Goal: Download file/media

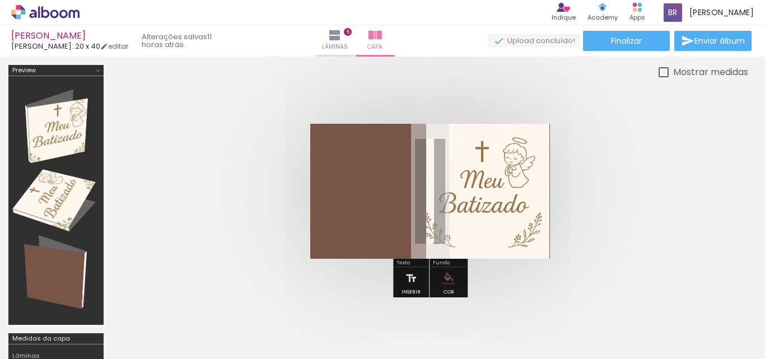
click at [683, 195] on quentale-cover at bounding box center [430, 191] width 547 height 135
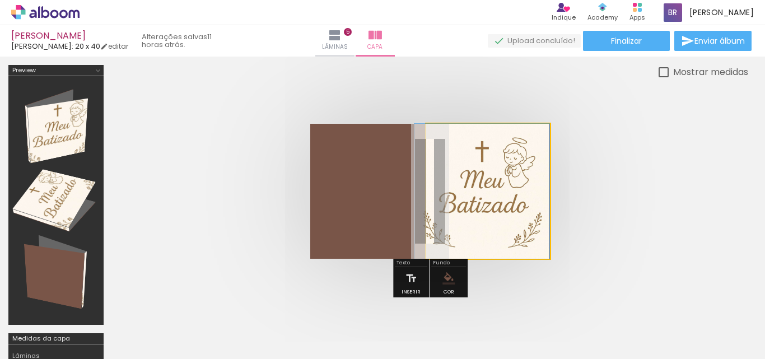
click at [481, 227] on quentale-photo at bounding box center [488, 191] width 124 height 135
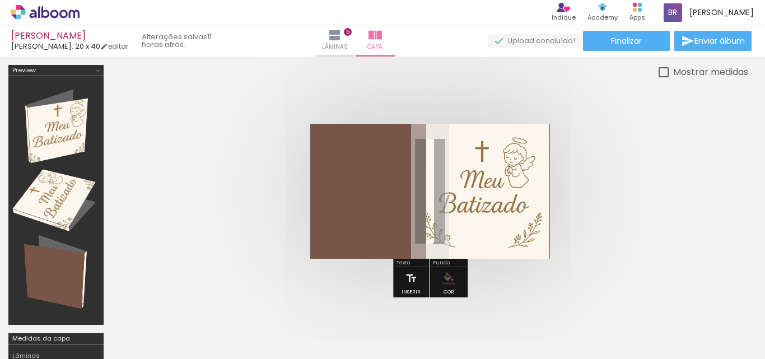
click at [529, 185] on quentale-photo at bounding box center [488, 191] width 124 height 135
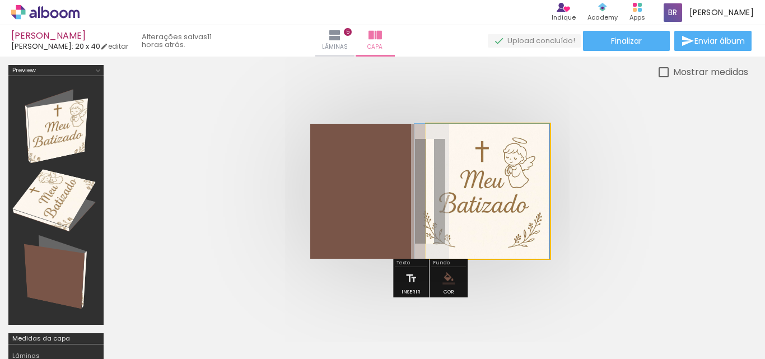
drag, startPoint x: 522, startPoint y: 189, endPoint x: 510, endPoint y: 192, distance: 12.6
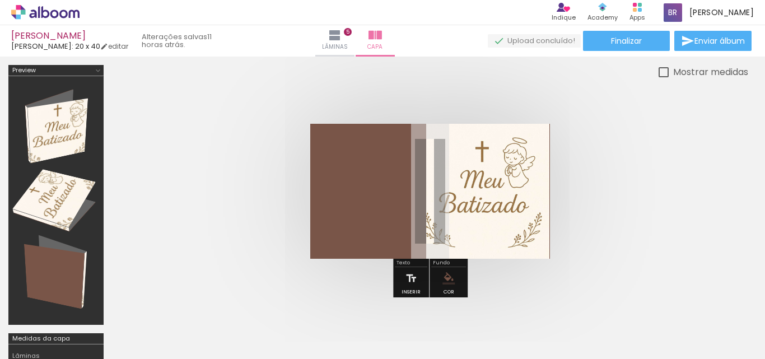
click at [59, 121] on div at bounding box center [55, 200] width 87 height 241
click at [111, 59] on div at bounding box center [382, 251] width 765 height 389
click at [111, 48] on link "editar" at bounding box center [114, 46] width 28 height 10
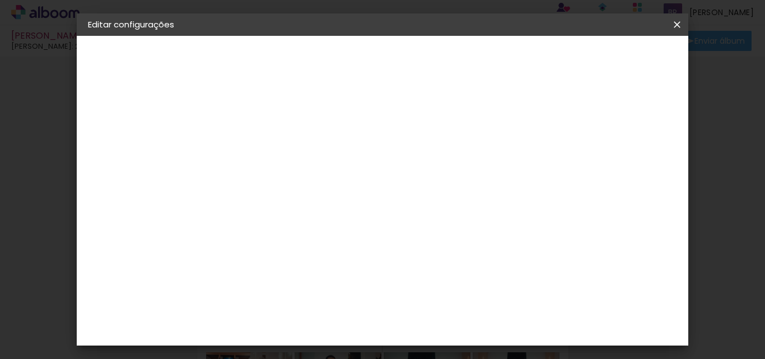
click at [412, 119] on div at bounding box center [407, 121] width 10 height 10
type paper-checkbox "on"
click at [475, 57] on span "Salvar configurações" at bounding box center [446, 63] width 57 height 16
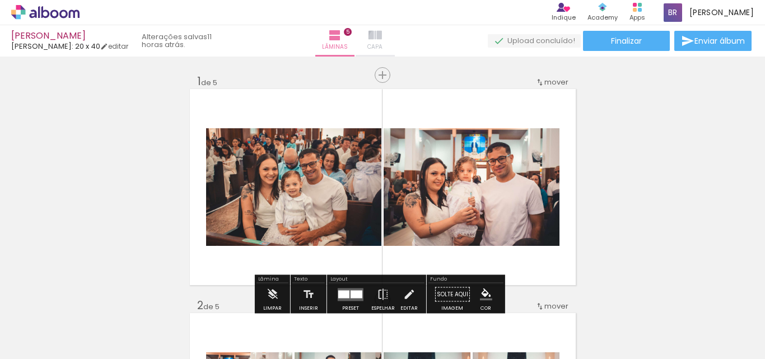
click at [382, 37] on iron-icon at bounding box center [374, 35] width 13 height 13
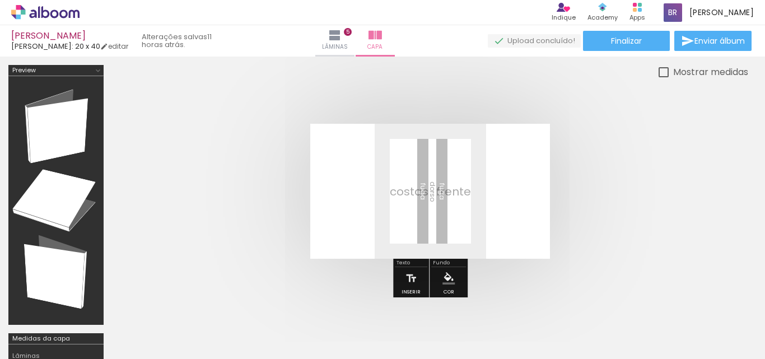
click at [473, 197] on quentale-layouter at bounding box center [430, 191] width 240 height 135
click at [447, 263] on div "Fundo" at bounding box center [448, 263] width 35 height 7
click at [445, 278] on iron-icon "color picker" at bounding box center [448, 278] width 12 height 12
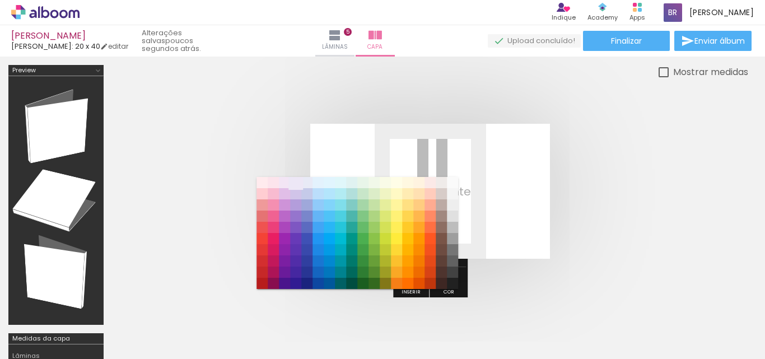
click at [298, 181] on paper-item "#ede7f6" at bounding box center [295, 182] width 11 height 11
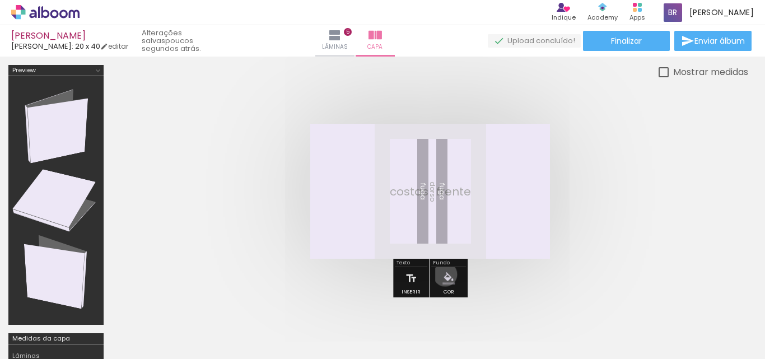
click at [444, 274] on iron-icon "color picker" at bounding box center [448, 278] width 12 height 12
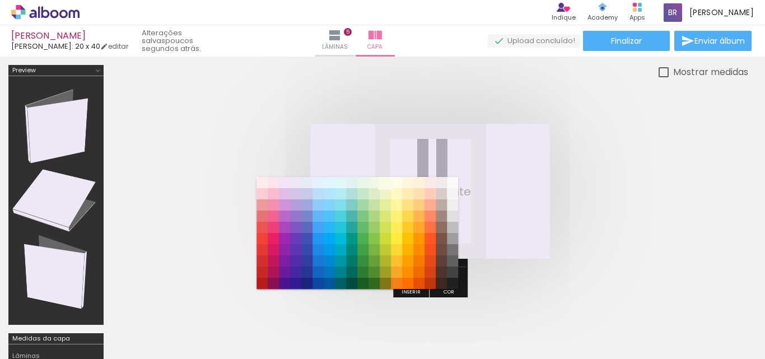
click at [390, 185] on paper-item "#f9fbe7" at bounding box center [385, 182] width 11 height 11
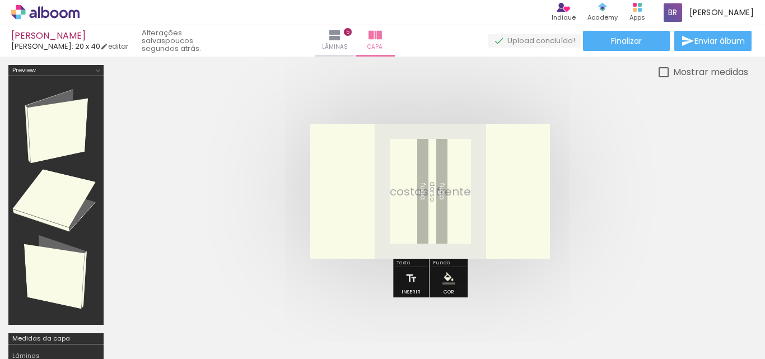
click at [374, 194] on quentale-layouter at bounding box center [430, 191] width 240 height 135
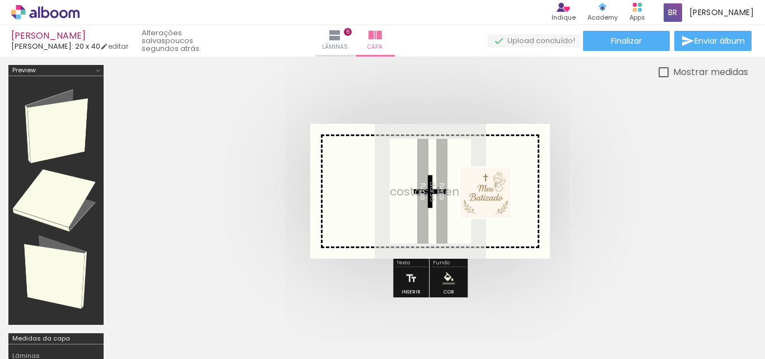
drag, startPoint x: 720, startPoint y: 328, endPoint x: 494, endPoint y: 201, distance: 258.7
click at [494, 201] on quentale-workspace at bounding box center [382, 179] width 765 height 359
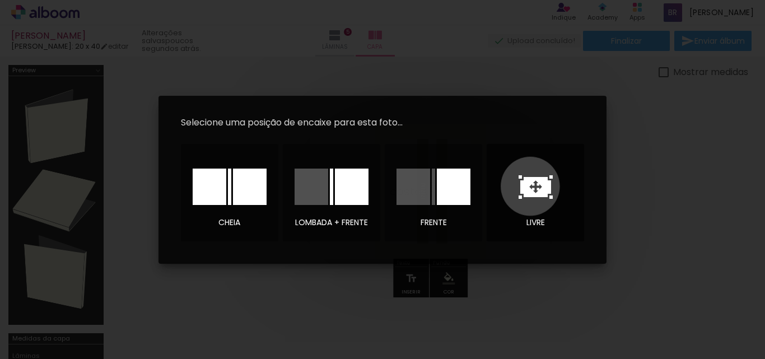
click at [530, 186] on icon at bounding box center [536, 187] width 34 height 24
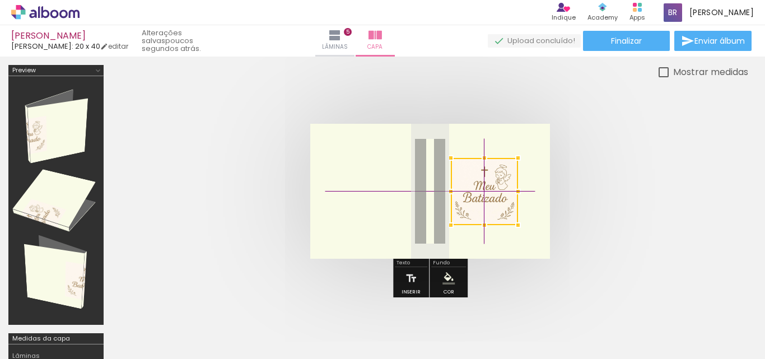
drag, startPoint x: 437, startPoint y: 183, endPoint x: 468, endPoint y: 171, distance: 33.0
click at [468, 171] on div at bounding box center [484, 191] width 67 height 67
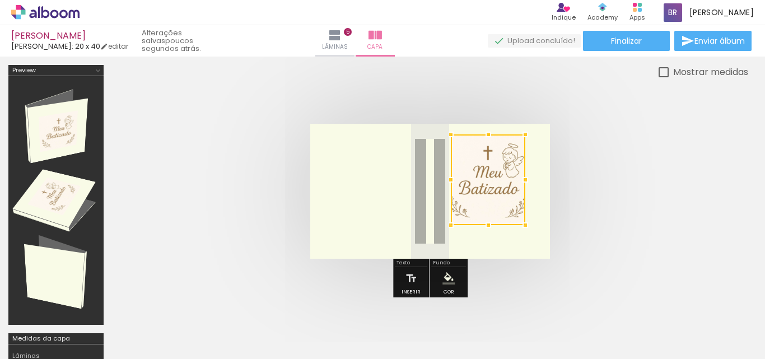
drag, startPoint x: 519, startPoint y: 158, endPoint x: 597, endPoint y: 147, distance: 78.6
click at [597, 147] on quentale-cover at bounding box center [430, 191] width 547 height 135
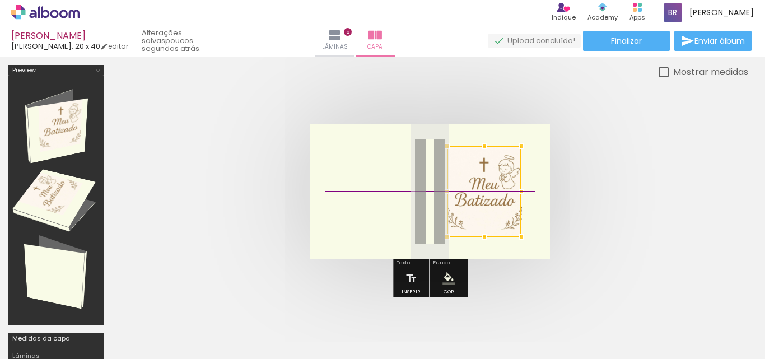
drag, startPoint x: 477, startPoint y: 177, endPoint x: 493, endPoint y: 194, distance: 23.0
click at [493, 194] on div at bounding box center [484, 191] width 74 height 91
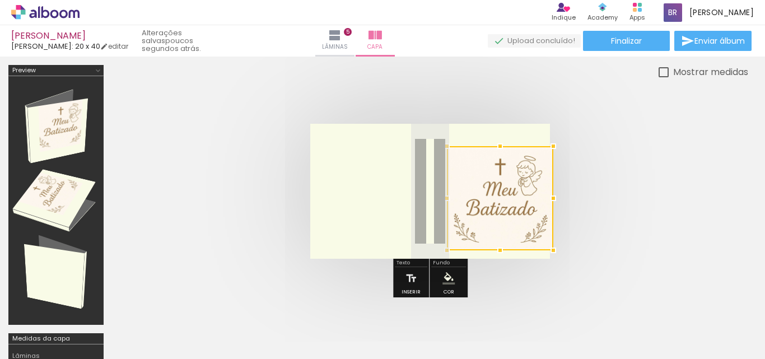
drag, startPoint x: 518, startPoint y: 234, endPoint x: 530, endPoint y: 242, distance: 14.9
click at [530, 242] on div at bounding box center [500, 198] width 106 height 104
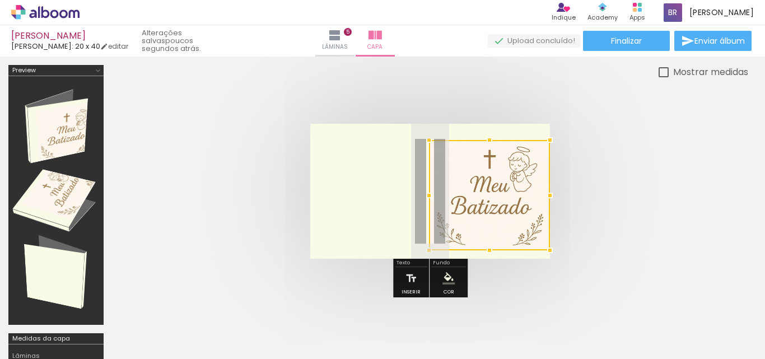
drag, startPoint x: 446, startPoint y: 146, endPoint x: 428, endPoint y: 140, distance: 18.9
click at [428, 140] on div at bounding box center [429, 140] width 22 height 22
click at [507, 180] on quentale-photo at bounding box center [489, 195] width 121 height 110
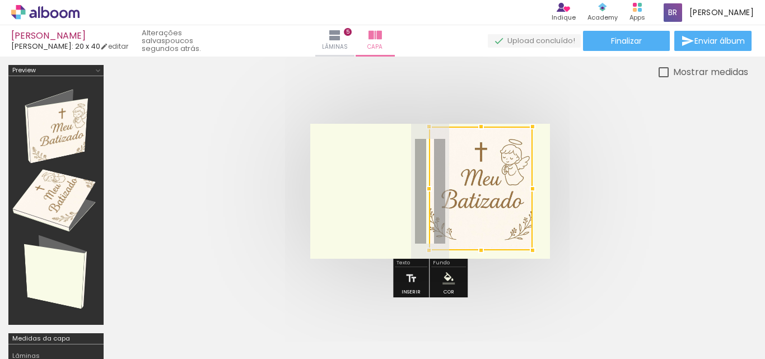
drag, startPoint x: 540, startPoint y: 142, endPoint x: 533, endPoint y: 139, distance: 7.5
click at [533, 139] on album-spread at bounding box center [430, 191] width 240 height 135
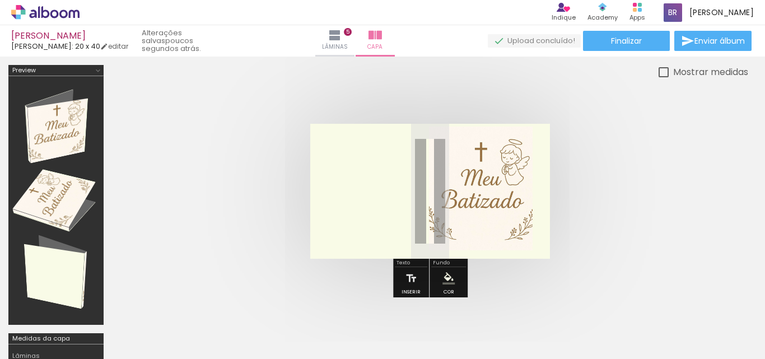
click at [501, 198] on quentale-photo at bounding box center [481, 189] width 104 height 124
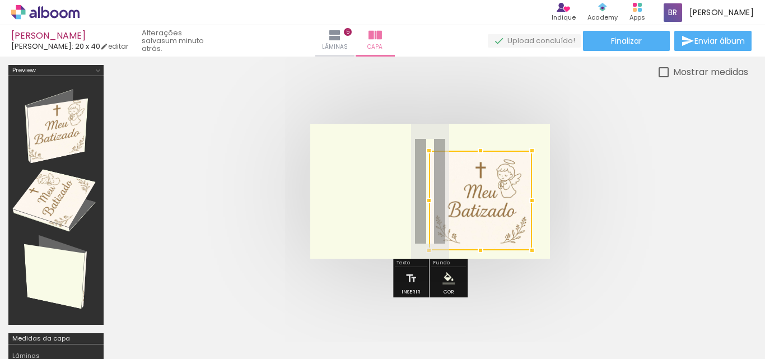
drag, startPoint x: 527, startPoint y: 131, endPoint x: 526, endPoint y: 140, distance: 9.0
click at [526, 140] on div at bounding box center [532, 150] width 22 height 22
click at [472, 217] on quentale-photo at bounding box center [480, 201] width 103 height 100
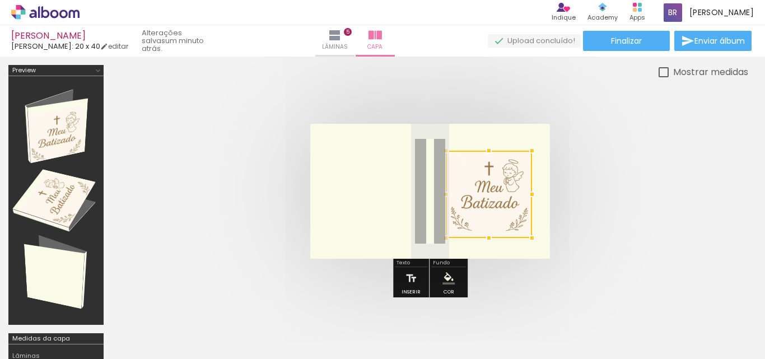
drag, startPoint x: 433, startPoint y: 246, endPoint x: 450, endPoint y: 234, distance: 20.8
click at [450, 234] on div at bounding box center [446, 238] width 22 height 22
click at [390, 172] on quentale-layouter at bounding box center [430, 191] width 240 height 135
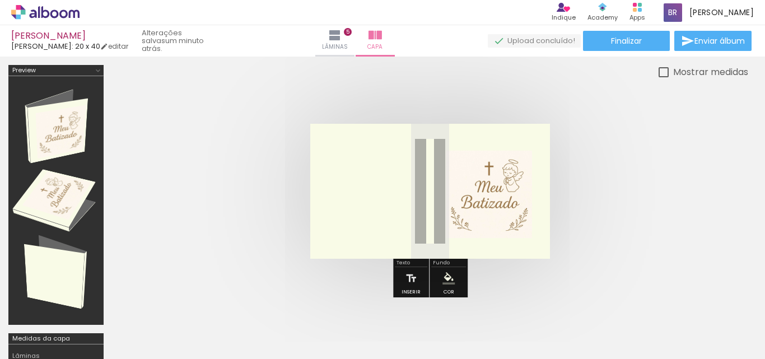
click at [385, 169] on quentale-layouter at bounding box center [430, 191] width 240 height 135
click at [362, 194] on quentale-layouter at bounding box center [430, 191] width 240 height 135
click at [445, 284] on iron-icon "color picker" at bounding box center [448, 278] width 12 height 12
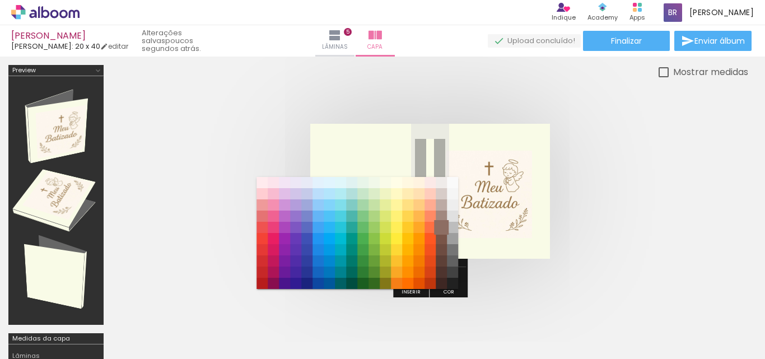
click at [441, 223] on paper-item "#8d6e63" at bounding box center [441, 227] width 11 height 11
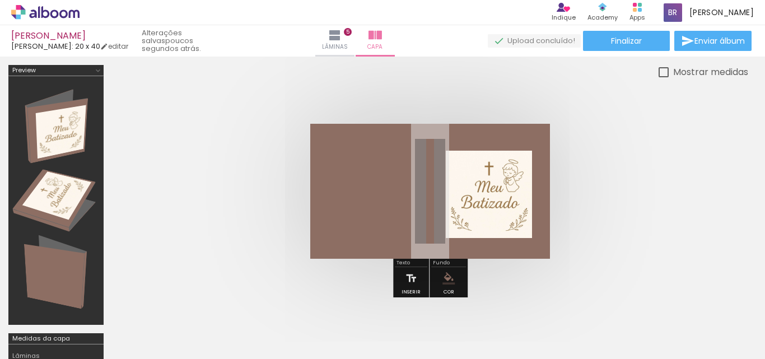
click at [443, 278] on iron-icon "color picker" at bounding box center [448, 278] width 12 height 12
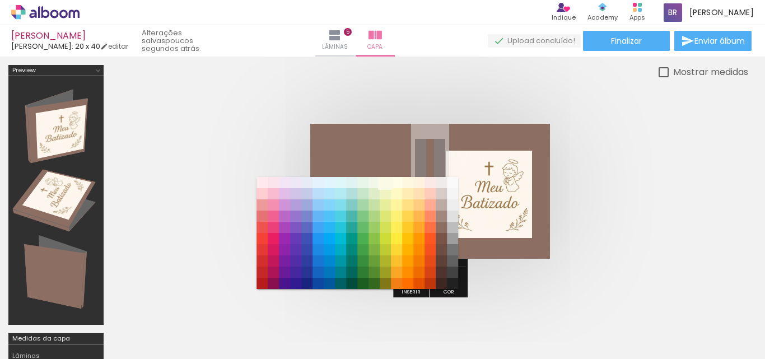
click at [384, 184] on paper-item "#f9fbe7" at bounding box center [385, 182] width 11 height 11
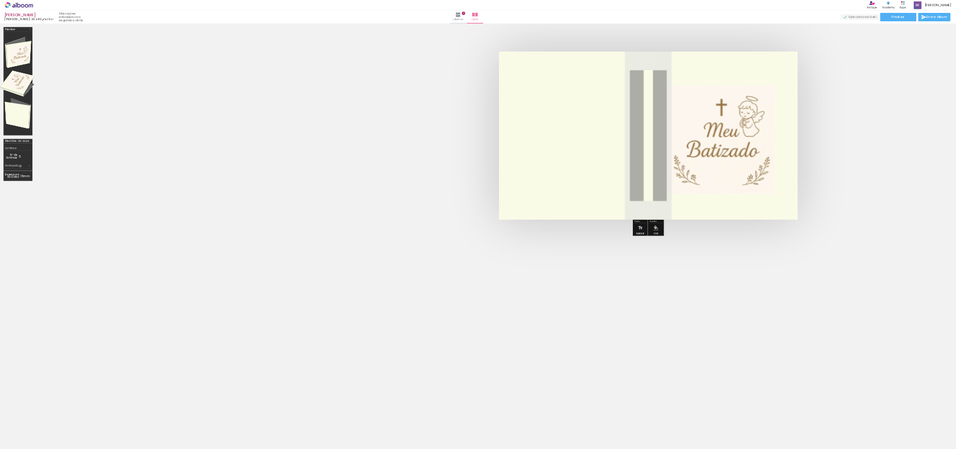
scroll to position [0, 0]
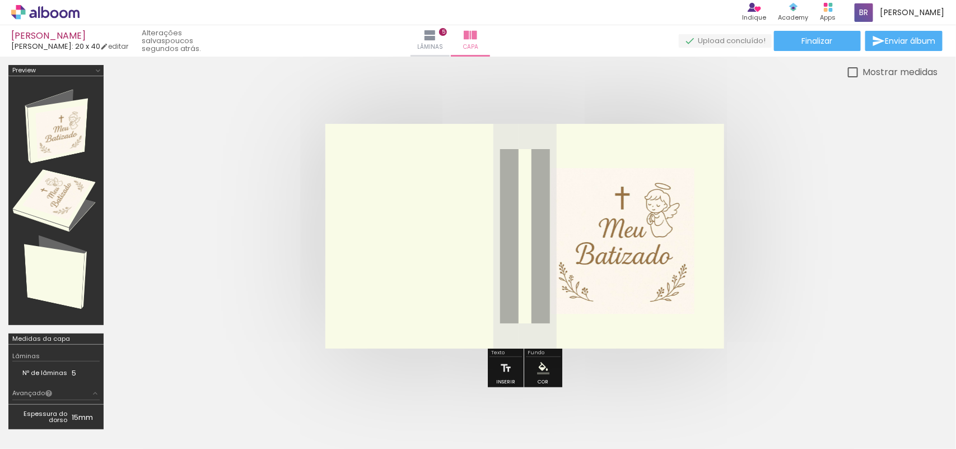
click at [418, 199] on quentale-layouter at bounding box center [524, 236] width 399 height 225
click at [510, 358] on iron-icon at bounding box center [506, 368] width 12 height 22
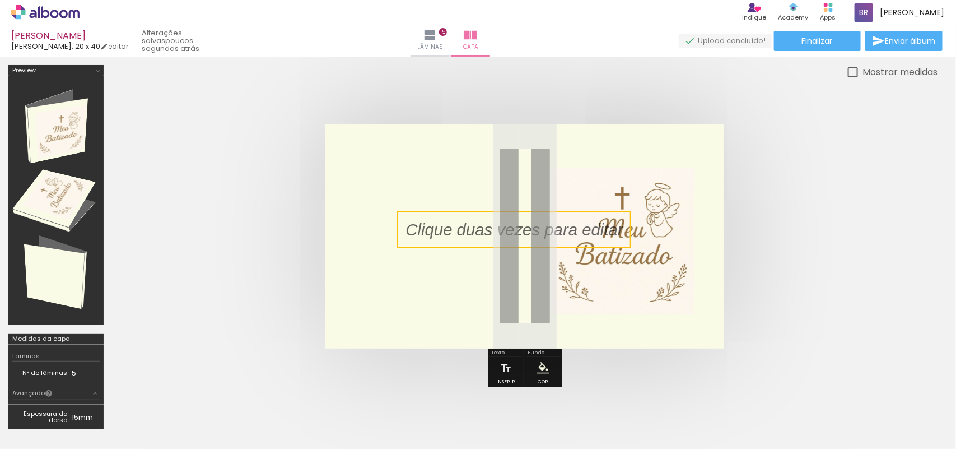
click at [539, 358] on iron-icon "color picker" at bounding box center [543, 368] width 12 height 12
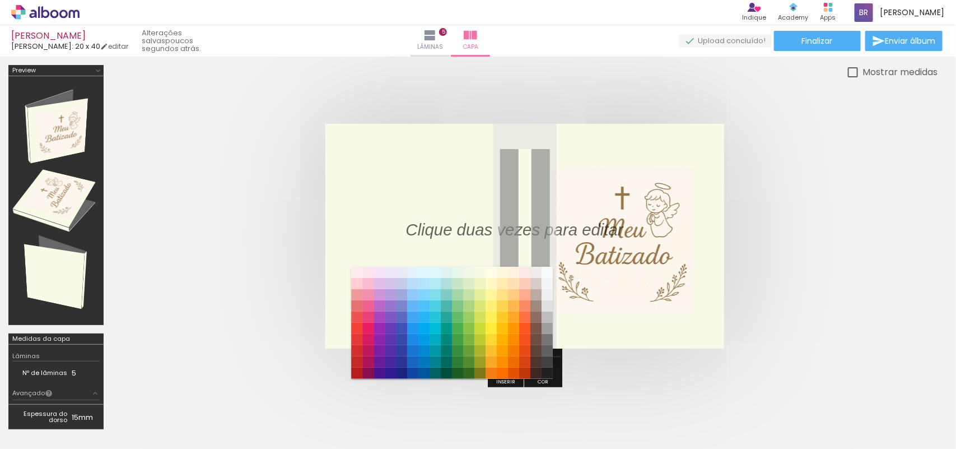
drag, startPoint x: 703, startPoint y: 359, endPoint x: 631, endPoint y: 349, distance: 73.5
click at [703, 358] on div at bounding box center [524, 236] width 825 height 314
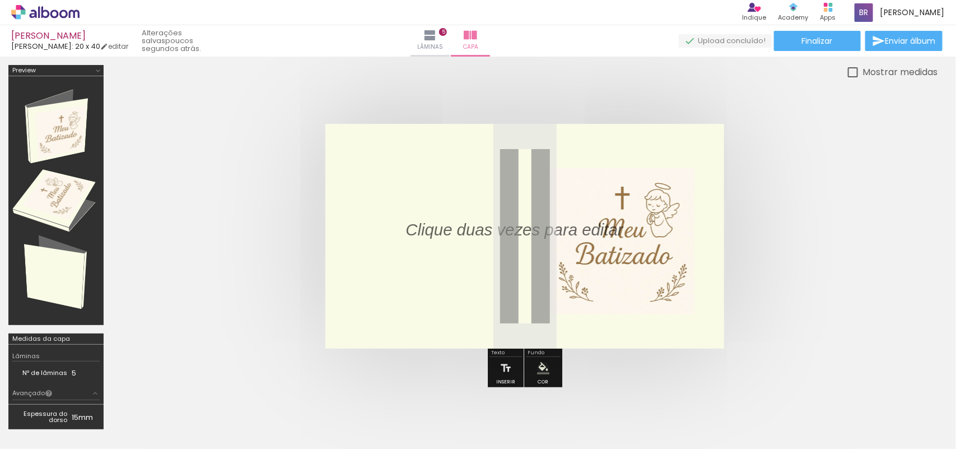
click at [606, 349] on div at bounding box center [524, 236] width 825 height 314
click at [505, 357] on iron-icon at bounding box center [506, 368] width 12 height 22
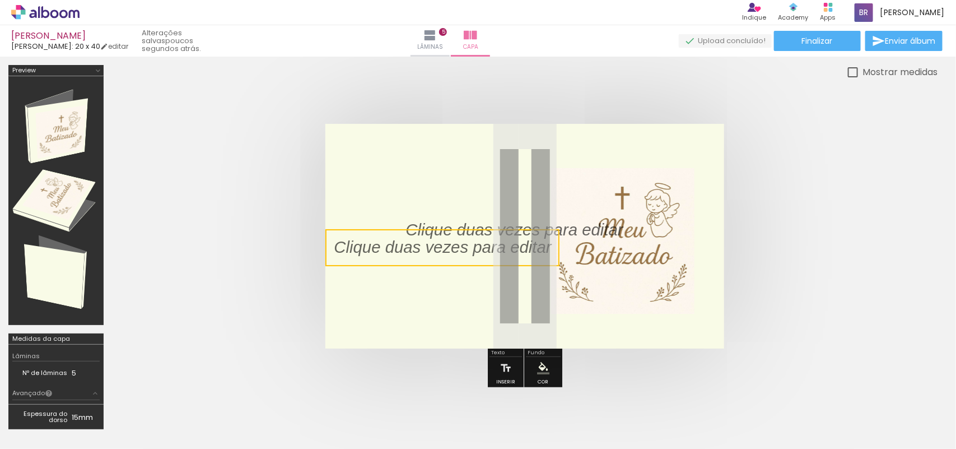
drag, startPoint x: 474, startPoint y: 230, endPoint x: 275, endPoint y: 246, distance: 199.5
click at [295, 246] on quentale-cover-editor at bounding box center [524, 251] width 825 height 372
click at [465, 250] on quentale-selection at bounding box center [442, 247] width 234 height 37
type input "Sans Serif"
click at [465, 250] on p at bounding box center [451, 248] width 234 height 24
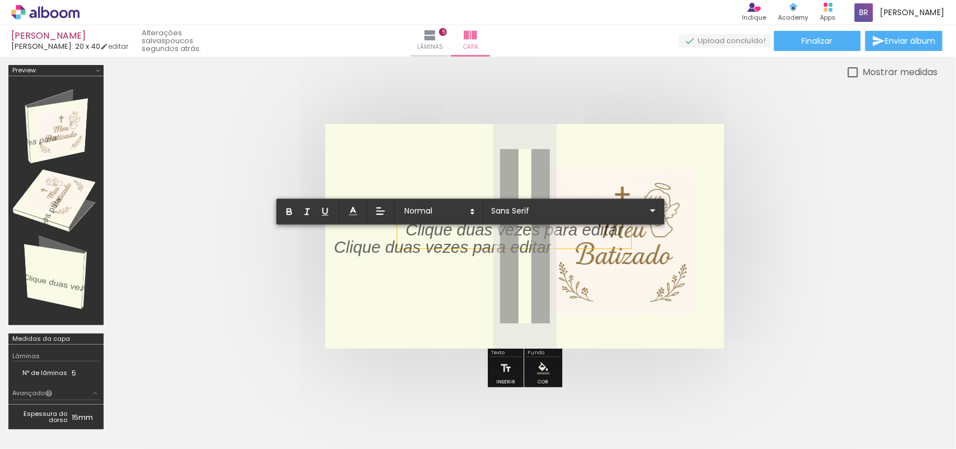
drag, startPoint x: 530, startPoint y: 246, endPoint x: 570, endPoint y: 246, distance: 39.8
click at [570, 246] on div at bounding box center [524, 236] width 399 height 225
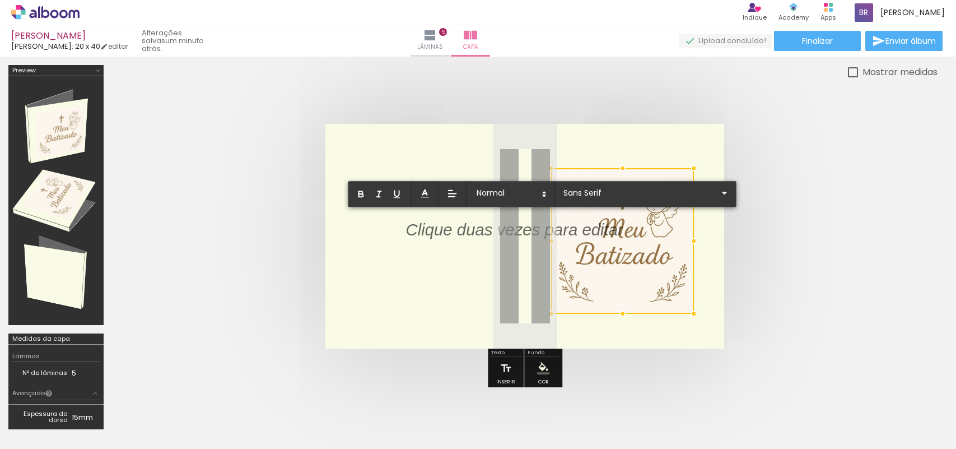
click at [524, 231] on p at bounding box center [513, 237] width 217 height 24
click at [474, 232] on p at bounding box center [513, 237] width 217 height 24
click at [473, 278] on quentale-layouter at bounding box center [524, 236] width 399 height 225
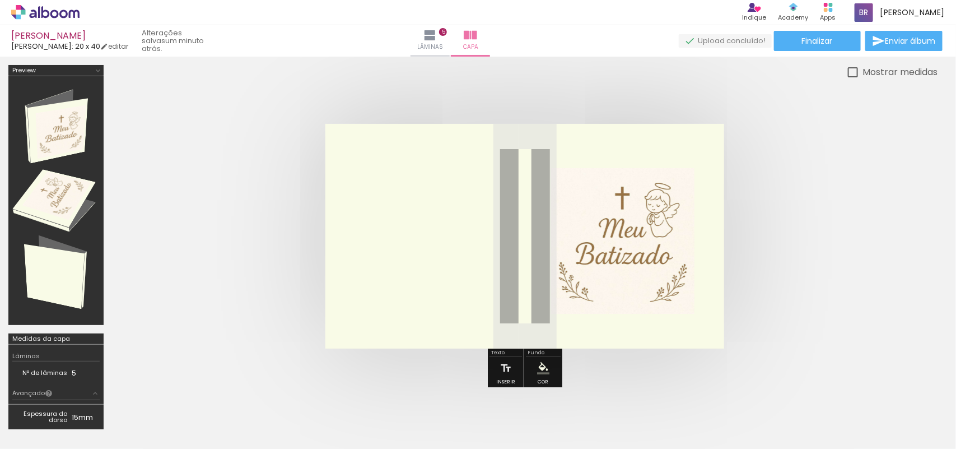
click at [537, 367] on iron-icon "color picker" at bounding box center [543, 368] width 12 height 12
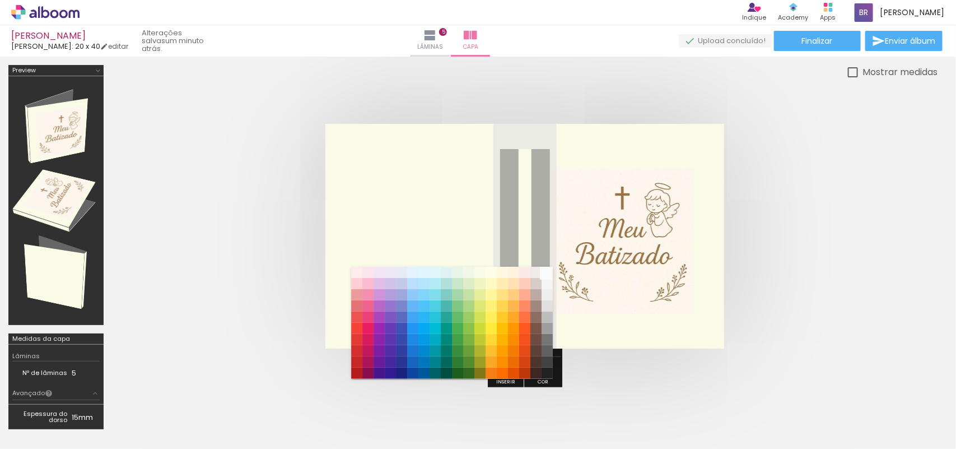
click at [549, 277] on paper-item "#fafafa" at bounding box center [547, 272] width 11 height 11
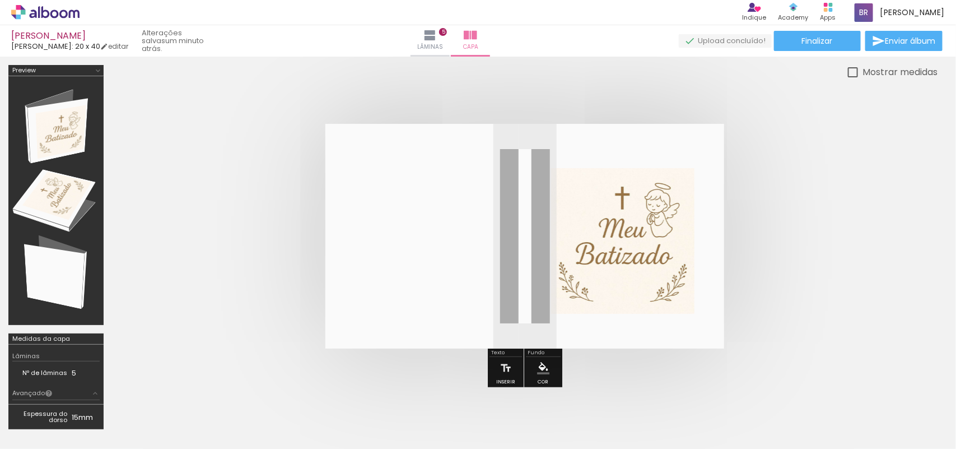
click at [537, 365] on iron-icon "color picker" at bounding box center [543, 368] width 12 height 12
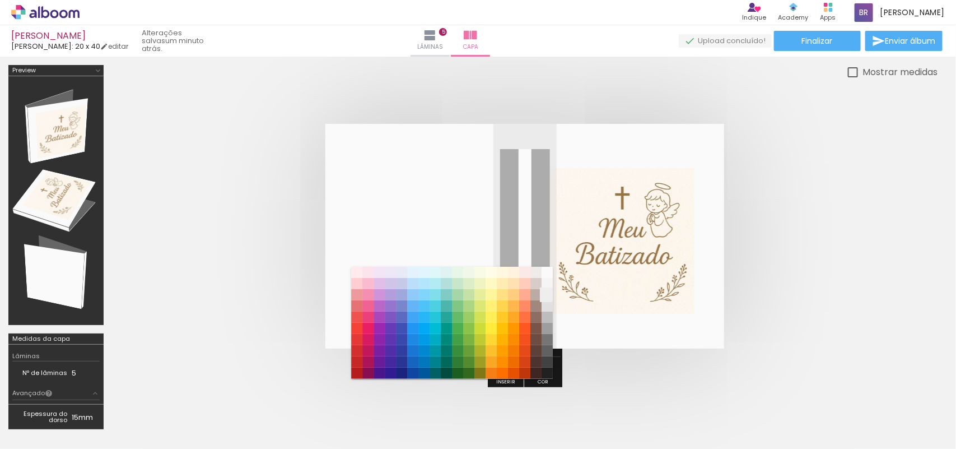
click at [552, 289] on paper-item "#eeeeee" at bounding box center [547, 294] width 11 height 11
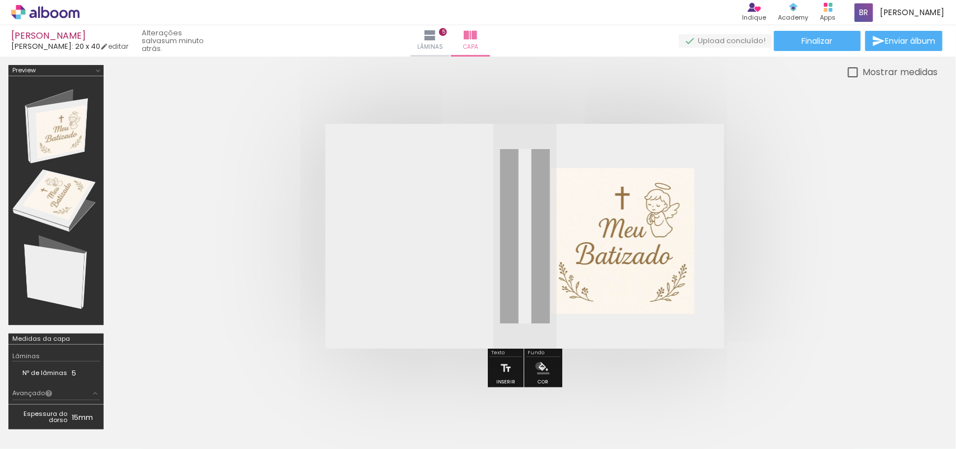
click at [538, 365] on iron-icon "color picker" at bounding box center [543, 368] width 12 height 12
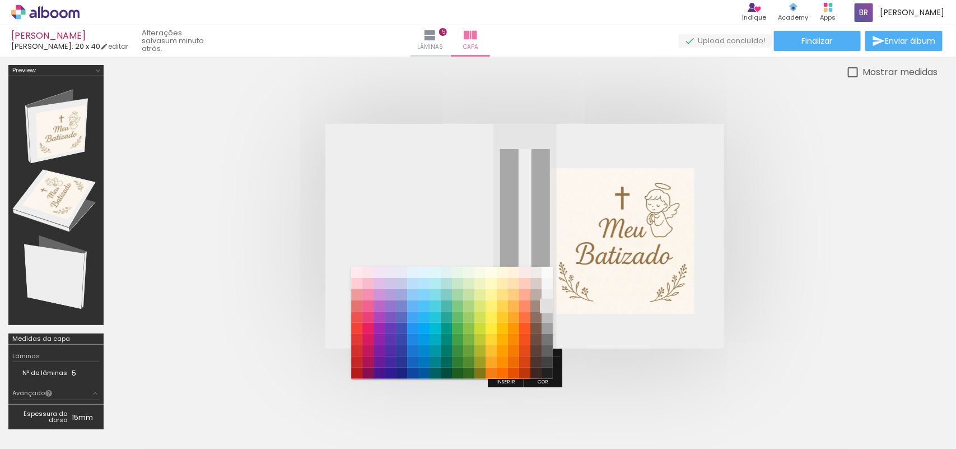
click at [545, 302] on paper-item "#e0e0e0" at bounding box center [547, 305] width 11 height 11
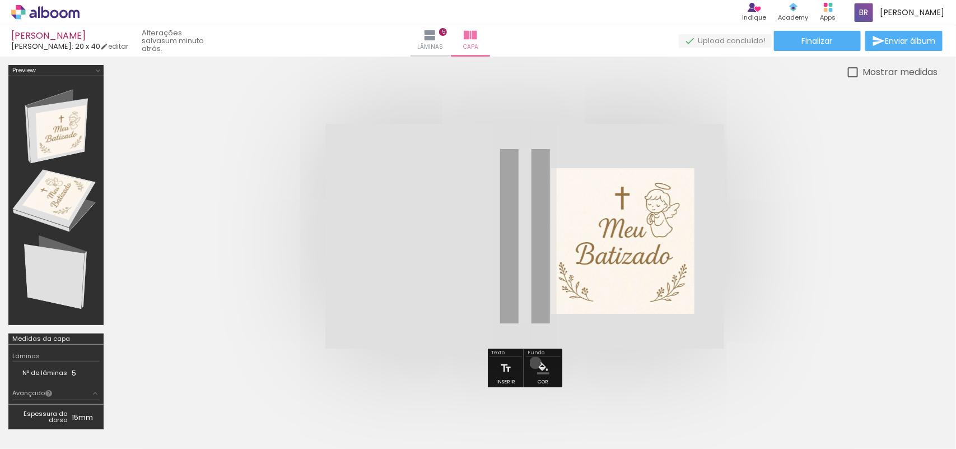
click at [534, 361] on paper-menu-button "#ffebee #ffcdd2 #ef9a9a #e57373 #ef5350 #f44336 #e53935 #d32f2f #c62828 #b71c1c…" at bounding box center [543, 367] width 21 height 21
click at [540, 362] on iron-icon "color picker" at bounding box center [543, 368] width 12 height 12
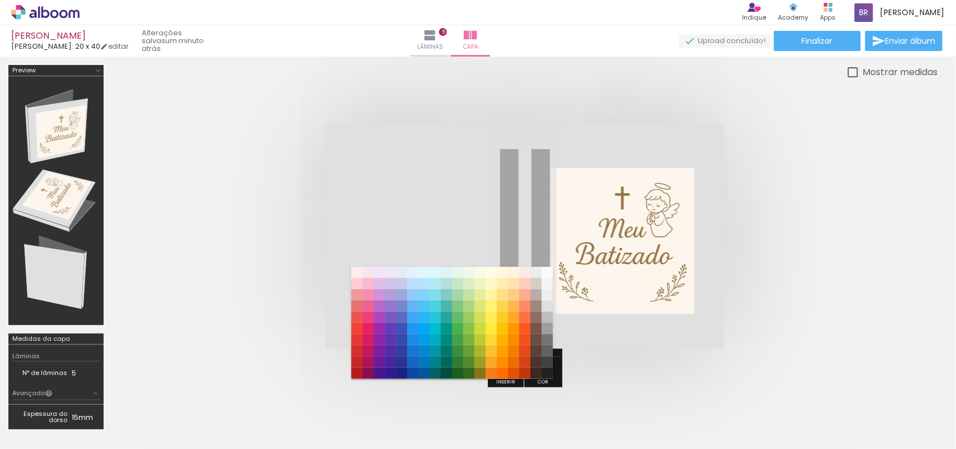
click at [492, 263] on iron-dropdown "#ffebee #ffcdd2 #ef9a9a #e57373 #ef5350 #f44336 #e53935 #d32f2f #c62828 #b71c1c…" at bounding box center [452, 320] width 202 height 118
click at [486, 270] on paper-item "#fffde7" at bounding box center [491, 272] width 11 height 11
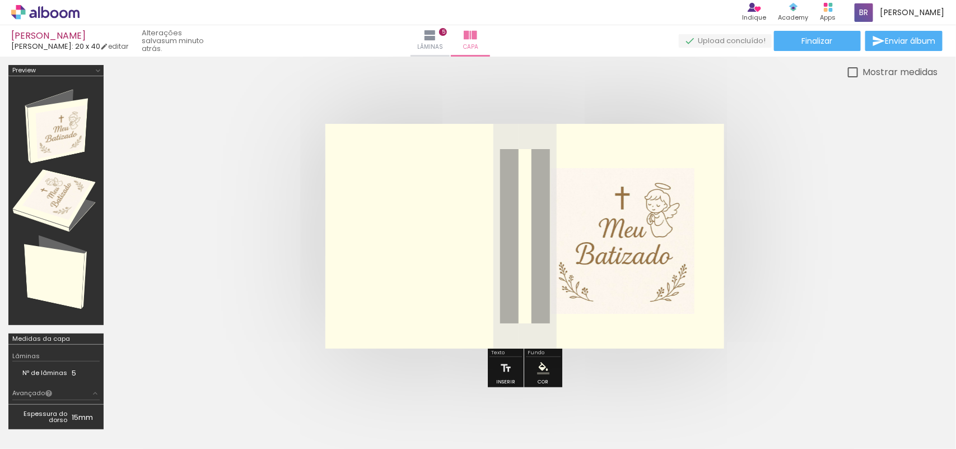
click at [537, 362] on iron-icon "color picker" at bounding box center [543, 368] width 12 height 12
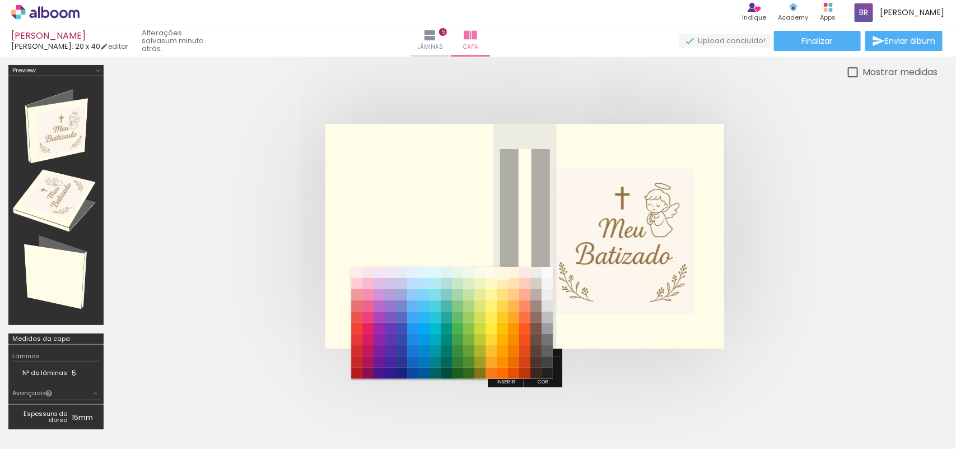
click at [505, 270] on paper-item "#fff8e1" at bounding box center [502, 272] width 11 height 11
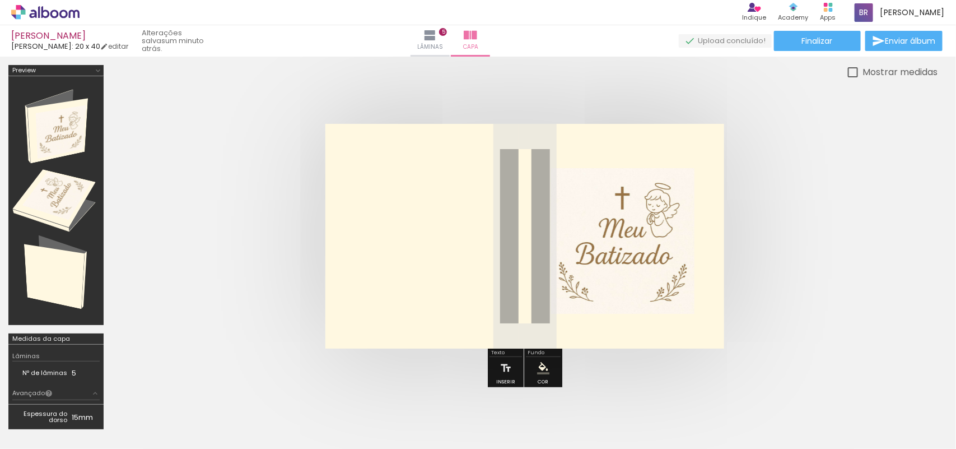
click at [539, 365] on iron-icon "color picker" at bounding box center [543, 368] width 12 height 12
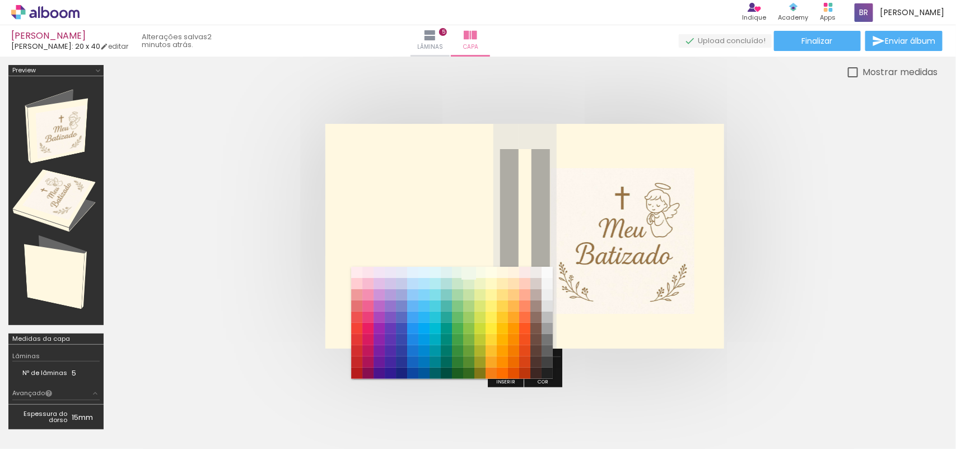
click at [468, 269] on paper-item "#f1f8e9" at bounding box center [468, 272] width 11 height 11
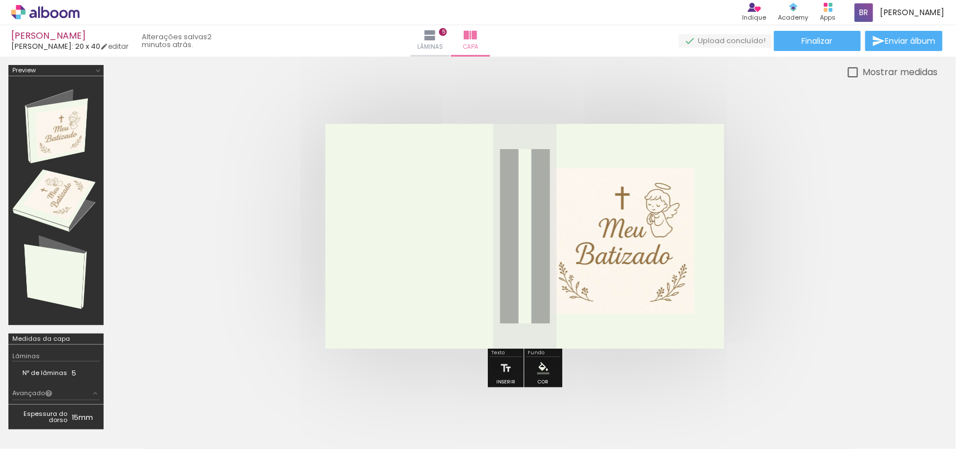
click at [534, 359] on paper-menu-button "#ffebee #ffcdd2 #ef9a9a #e57373 #ef5350 #f44336 #e53935 #d32f2f #c62828 #b71c1c…" at bounding box center [543, 367] width 21 height 21
click at [538, 364] on iron-icon "color picker" at bounding box center [543, 368] width 12 height 12
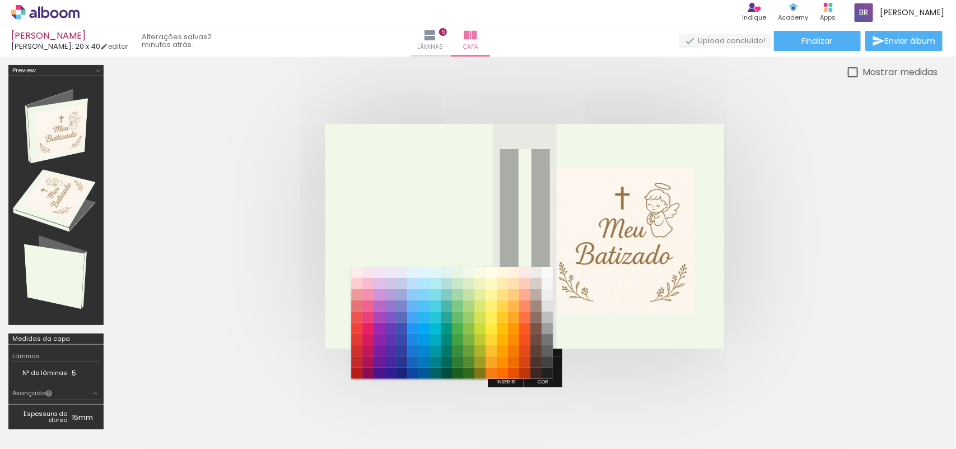
click at [519, 261] on iron-dropdown "#ffebee #ffcdd2 #ef9a9a #e57373 #ef5350 #f44336 #e53935 #d32f2f #c62828 #b71c1c…" at bounding box center [452, 320] width 202 height 118
click at [505, 267] on paper-item "#fff8e1" at bounding box center [502, 272] width 11 height 11
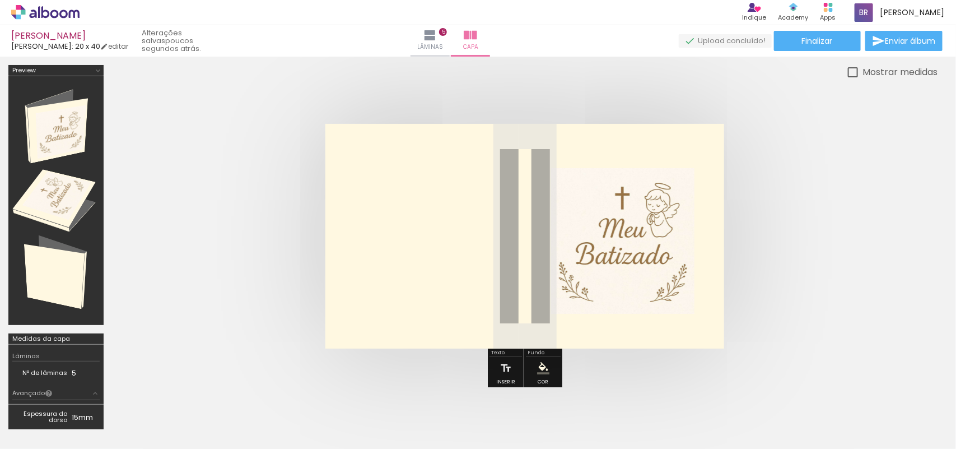
click at [540, 365] on iron-icon "color picker" at bounding box center [543, 368] width 12 height 12
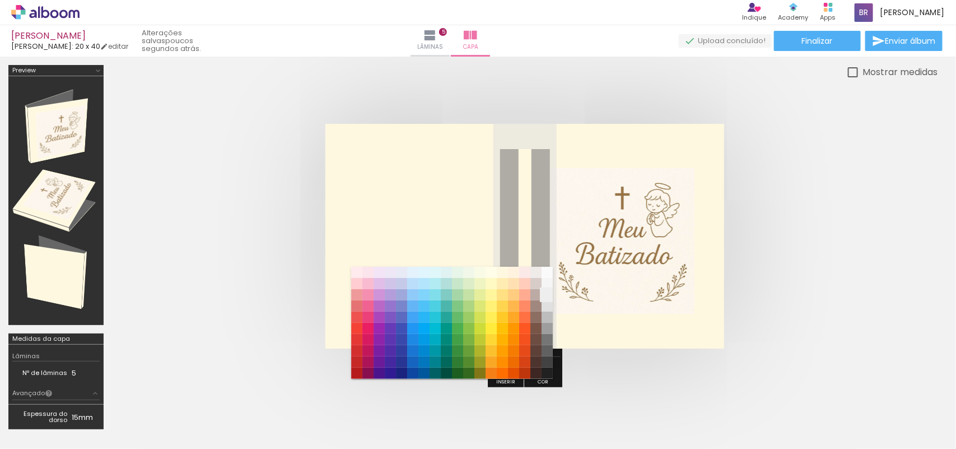
click at [547, 289] on paper-item "#eeeeee" at bounding box center [547, 294] width 11 height 11
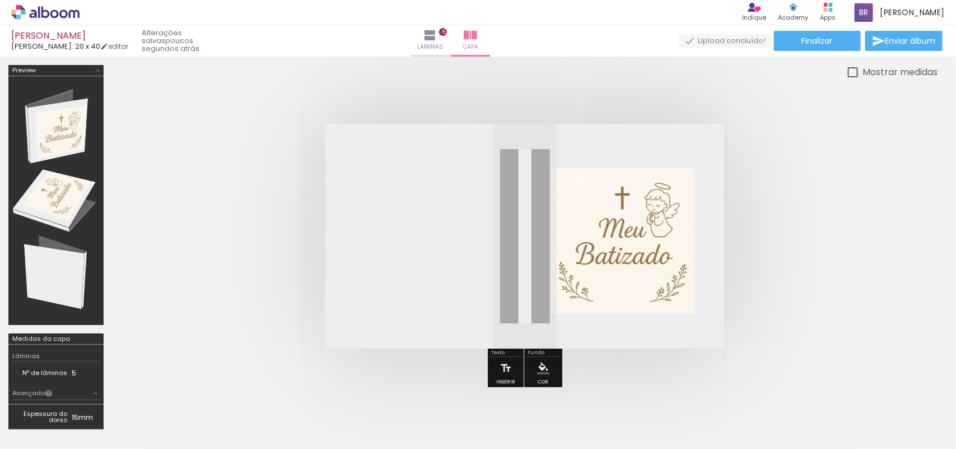
click at [539, 365] on iron-icon "color picker" at bounding box center [543, 368] width 12 height 12
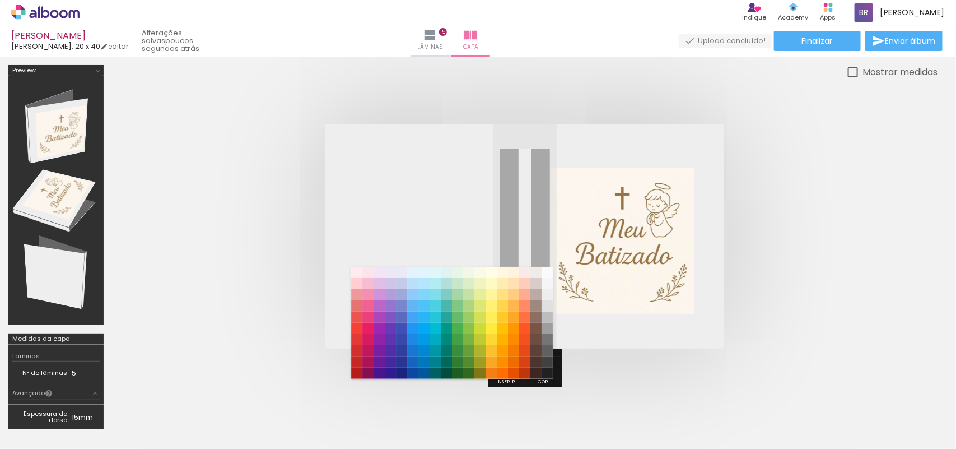
click at [548, 262] on iron-dropdown "#ffebee #ffcdd2 #ef9a9a #e57373 #ef5350 #f44336 #e53935 #d32f2f #c62828 #b71c1c…" at bounding box center [452, 320] width 202 height 118
click at [542, 270] on paper-item "#fafafa" at bounding box center [547, 272] width 11 height 11
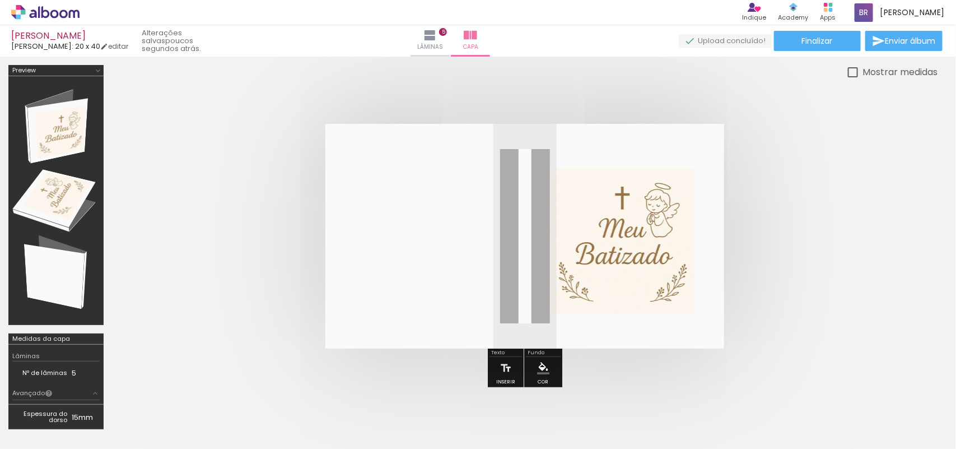
click at [539, 365] on iron-icon "color picker" at bounding box center [543, 368] width 12 height 12
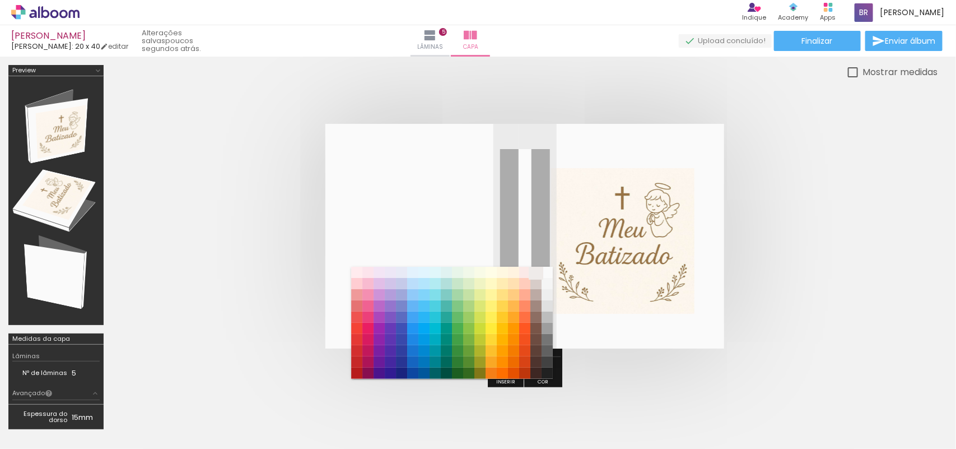
click at [533, 267] on paper-item "#efebe9" at bounding box center [535, 272] width 11 height 11
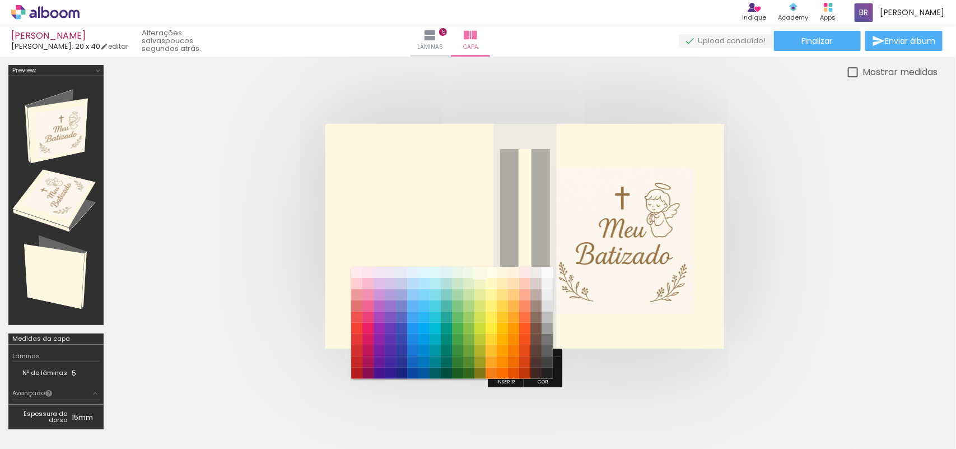
click at [478, 272] on paper-item "#f9fbe7" at bounding box center [479, 272] width 11 height 11
click at [487, 272] on div "#ffebee #ffcdd2 #ef9a9a #e57373 #ef5350 #f44336 #e53935 #d32f2f #c62828 #b71c1c…" at bounding box center [452, 328] width 202 height 112
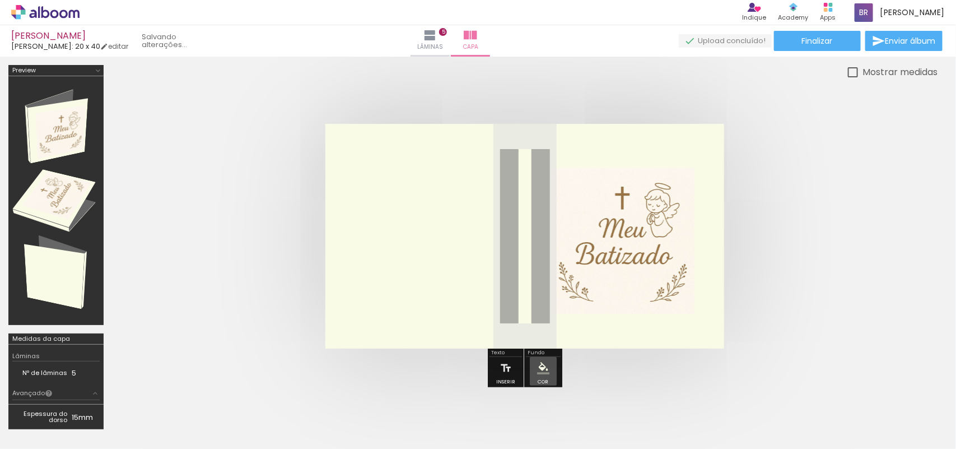
click at [550, 370] on paper-menu-button "#ffebee #ffcdd2 #ef9a9a #e57373 #ef5350 #f44336 #e53935 #d32f2f #c62828 #b71c1c…" at bounding box center [543, 367] width 21 height 21
click at [535, 365] on paper-menu-button "#ffebee #ffcdd2 #ef9a9a #e57373 #ef5350 #f44336 #e53935 #d32f2f #c62828 #b71c1c…" at bounding box center [543, 367] width 21 height 21
click at [537, 365] on iron-icon "color picker" at bounding box center [543, 368] width 12 height 12
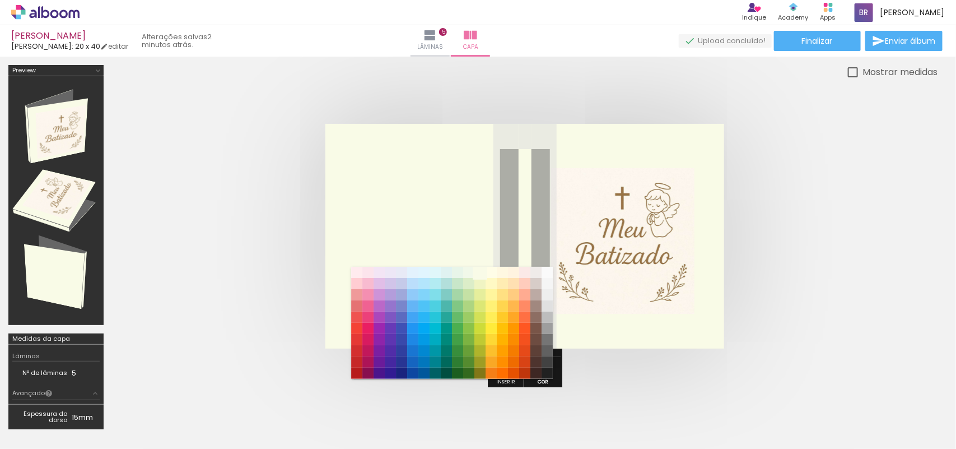
click at [250, 148] on quentale-cover at bounding box center [525, 236] width 736 height 225
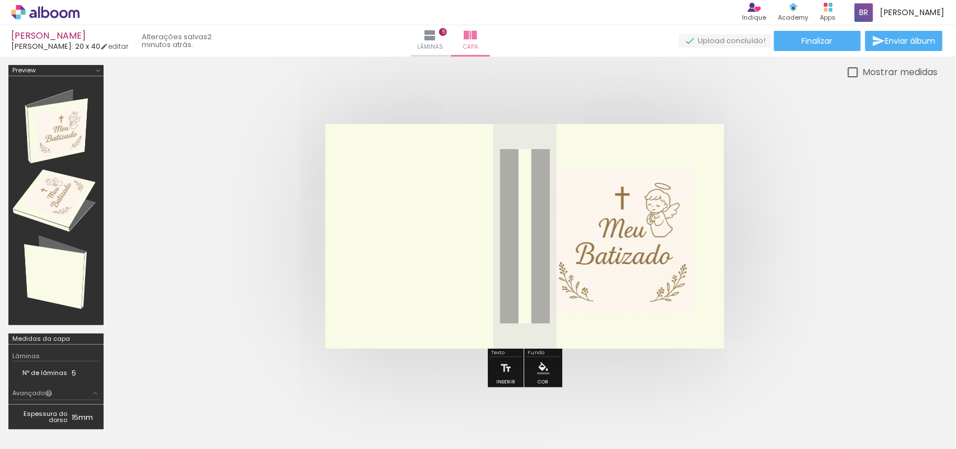
click at [36, 431] on span "Adicionar Fotos" at bounding box center [40, 433] width 34 height 12
click at [0, 0] on input "file" at bounding box center [0, 0] width 0 height 0
click at [32, 432] on span "Adicionar Fotos" at bounding box center [40, 433] width 34 height 12
click at [0, 0] on input "file" at bounding box center [0, 0] width 0 height 0
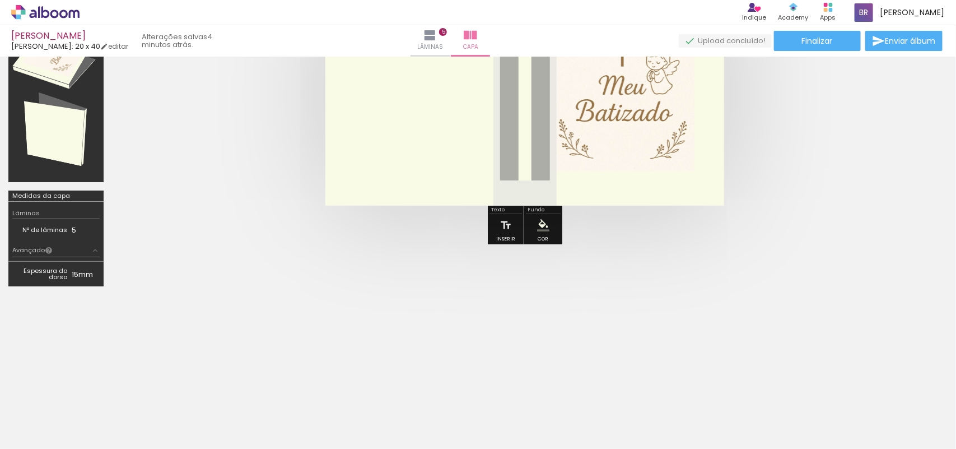
scroll to position [46, 0]
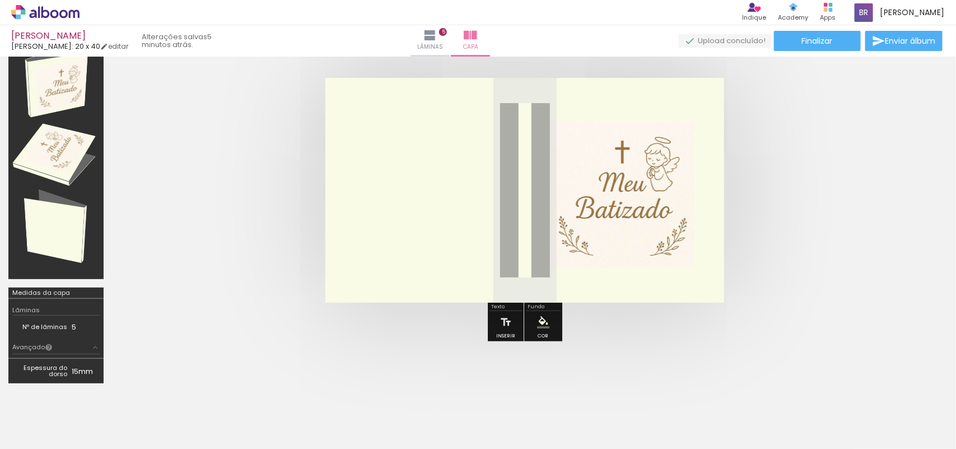
click at [541, 317] on iron-icon "color picker" at bounding box center [543, 322] width 12 height 12
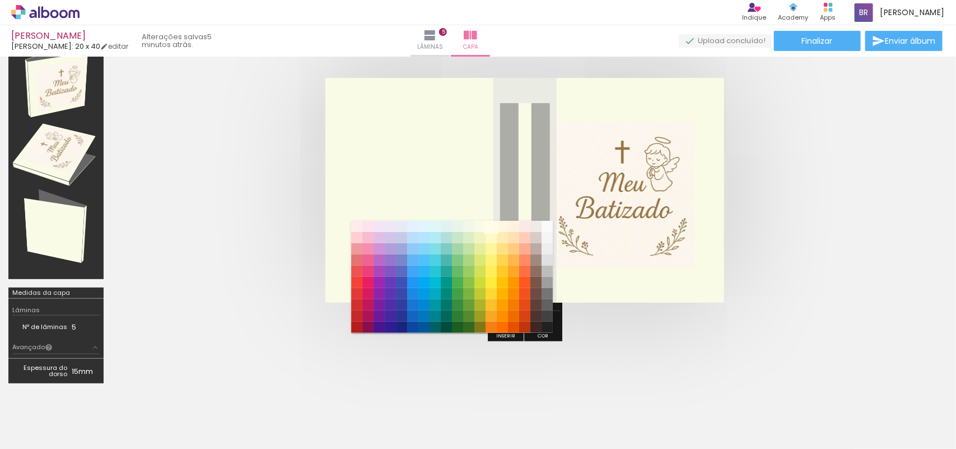
click at [493, 221] on paper-item "#fffde7" at bounding box center [491, 226] width 11 height 11
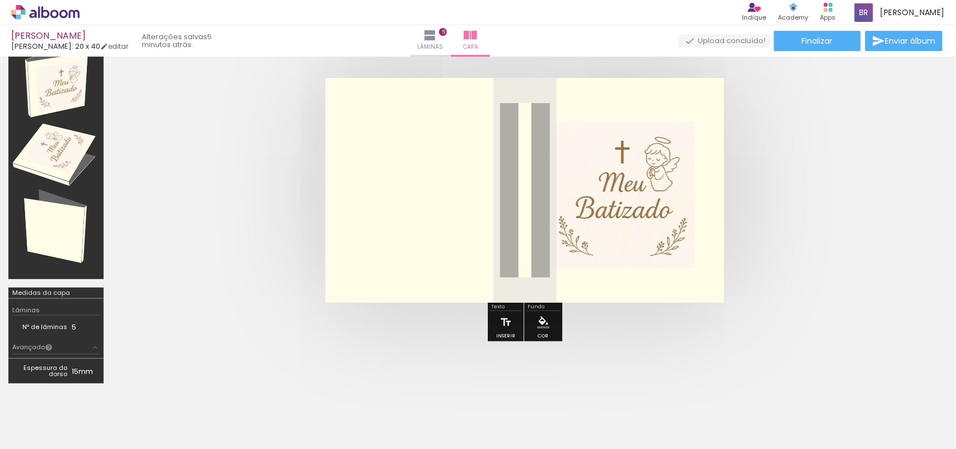
click at [538, 319] on iron-icon "color picker" at bounding box center [543, 322] width 12 height 12
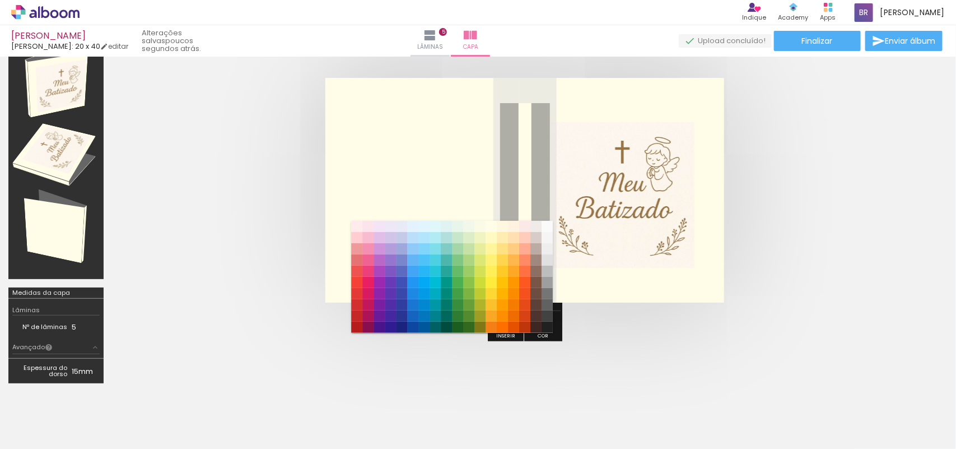
scroll to position [0, 0]
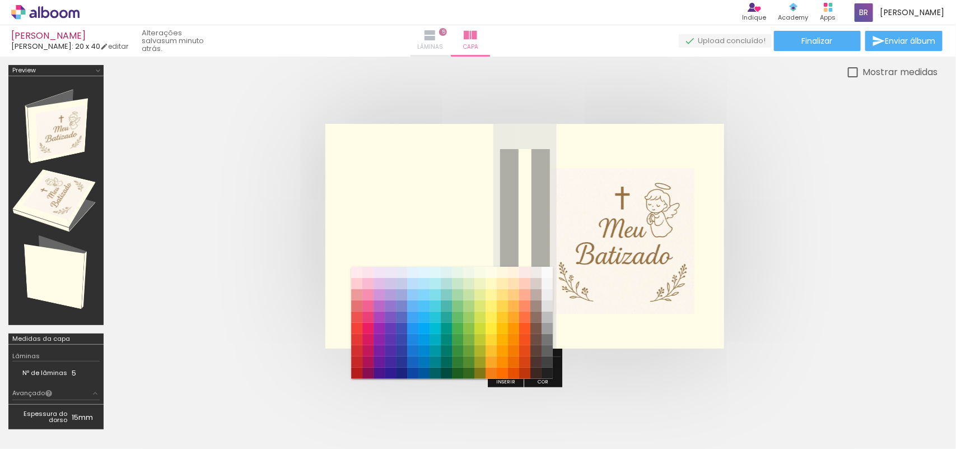
click at [437, 39] on iron-icon at bounding box center [429, 35] width 13 height 13
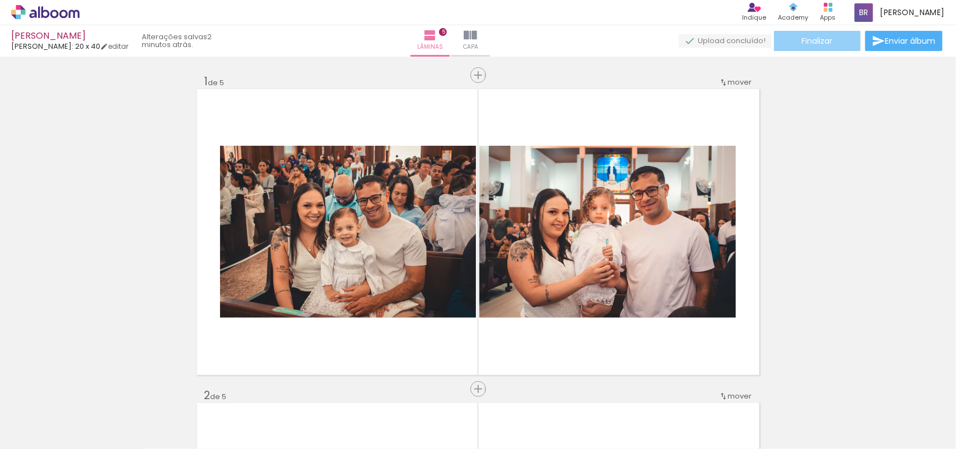
click at [815, 45] on span "Finalizar" at bounding box center [817, 41] width 31 height 8
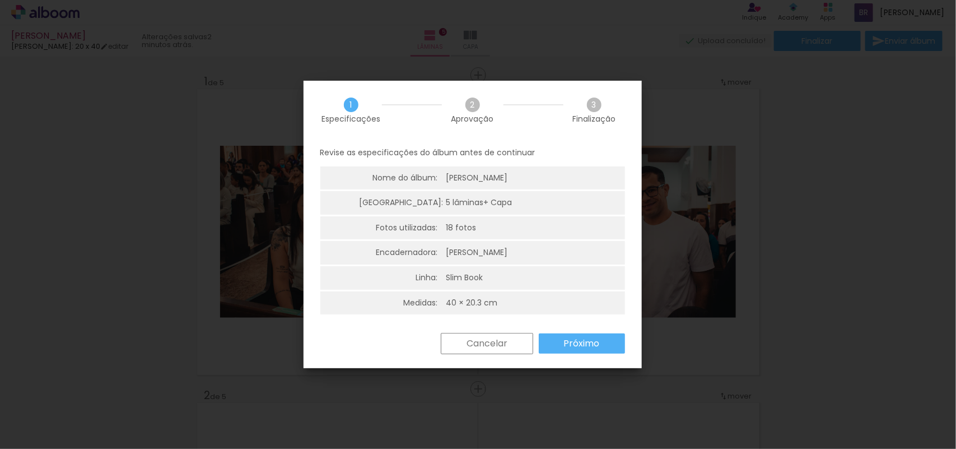
click at [0, 0] on slot "Próximo" at bounding box center [0, 0] width 0 height 0
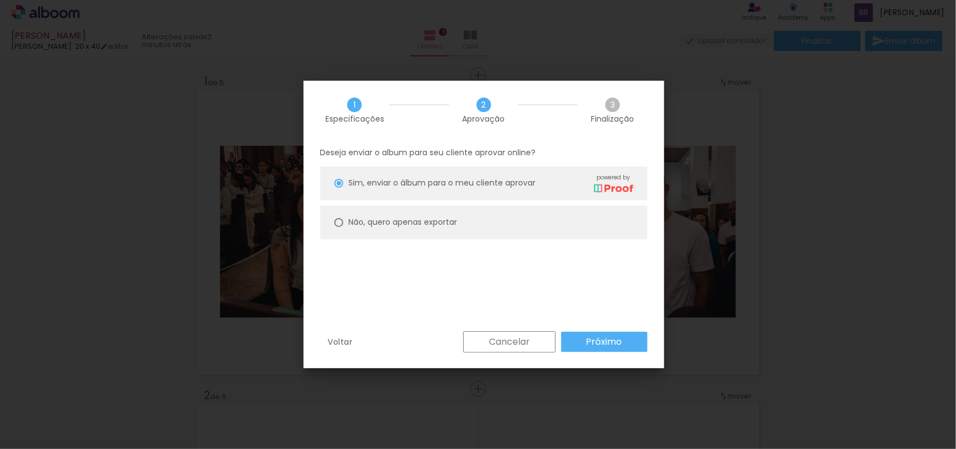
click at [338, 222] on div at bounding box center [338, 222] width 9 height 9
type paper-radio-button "on"
click at [0, 0] on slot "Próximo" at bounding box center [0, 0] width 0 height 0
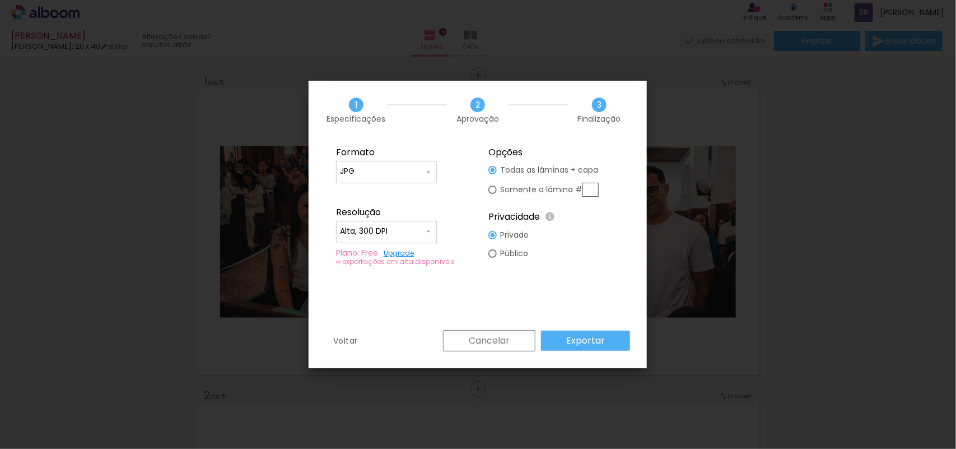
type input "Alta, 300 DPI"
click at [0, 0] on slot "Exportar" at bounding box center [0, 0] width 0 height 0
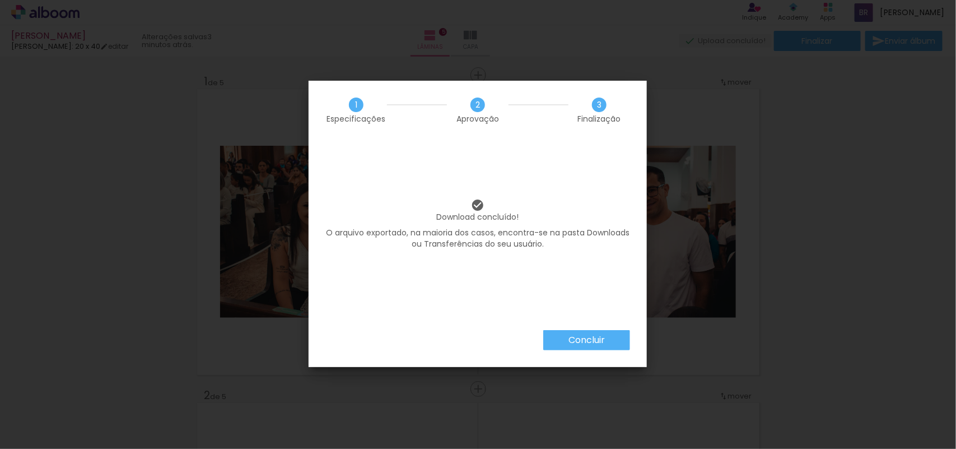
click at [0, 0] on slot "Concluir" at bounding box center [0, 0] width 0 height 0
